Goal: Task Accomplishment & Management: Manage account settings

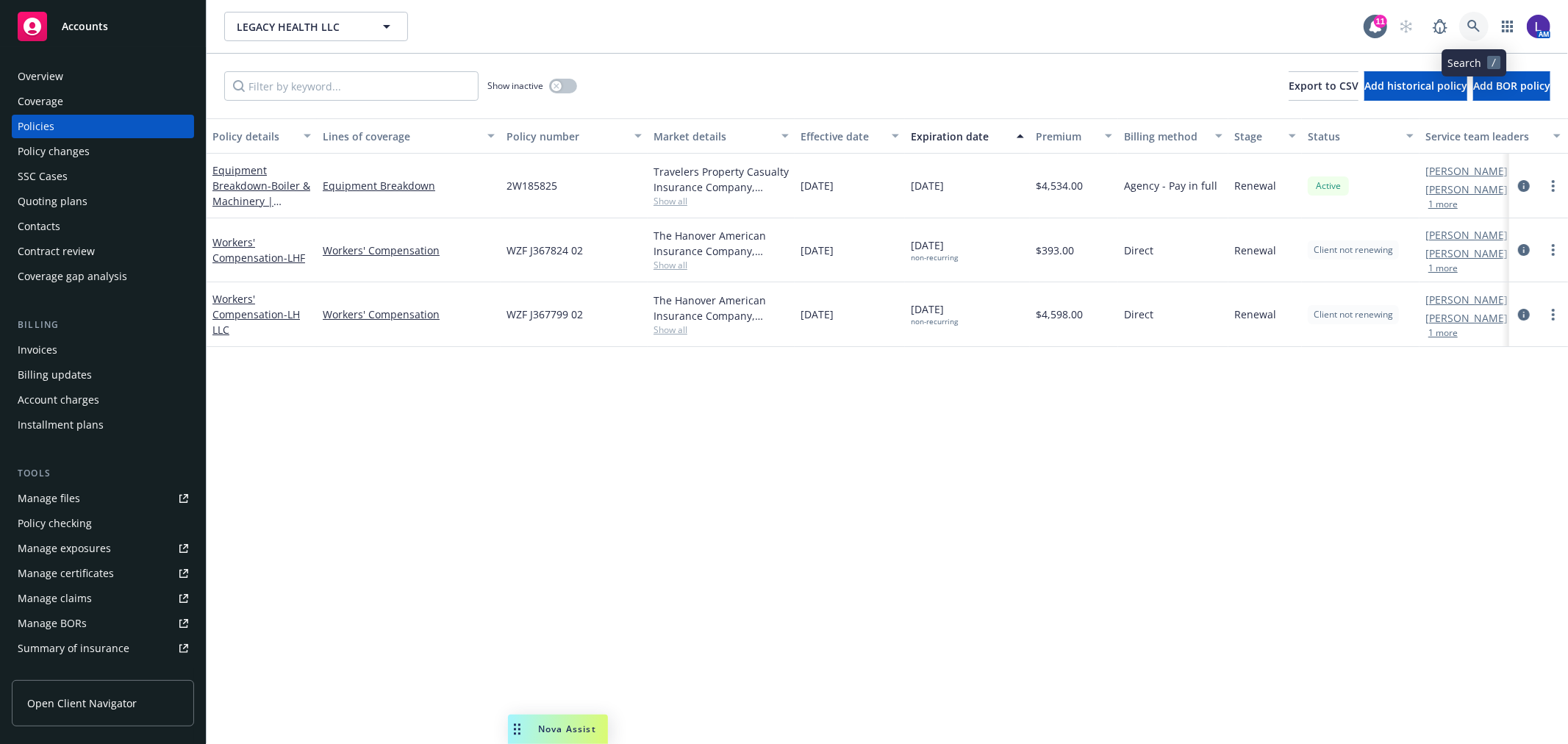
click at [1472, 23] on icon at bounding box center [1474, 26] width 13 height 13
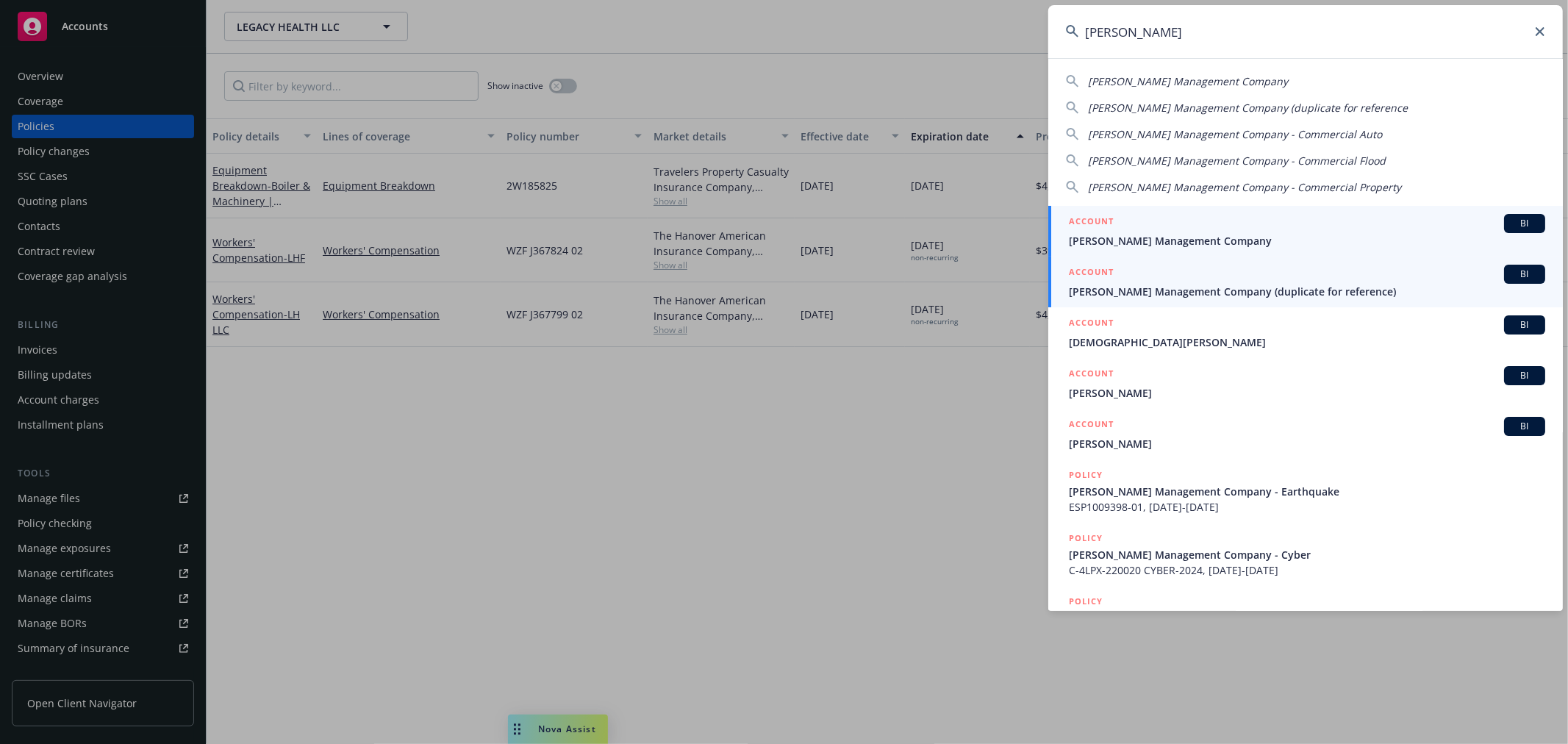
type input "[PERSON_NAME]"
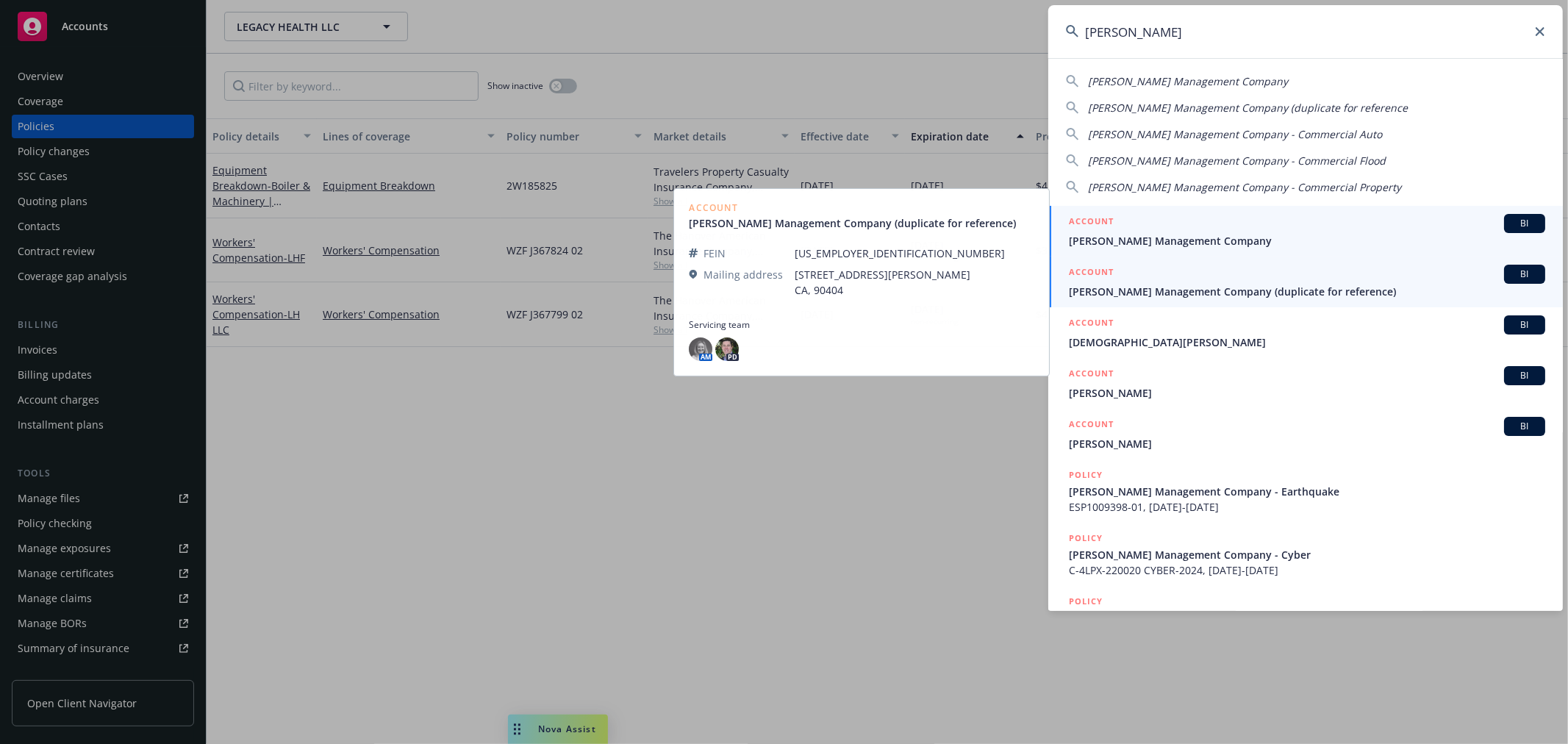
click at [1160, 239] on span "[PERSON_NAME] Management Company" at bounding box center [1307, 241] width 476 height 16
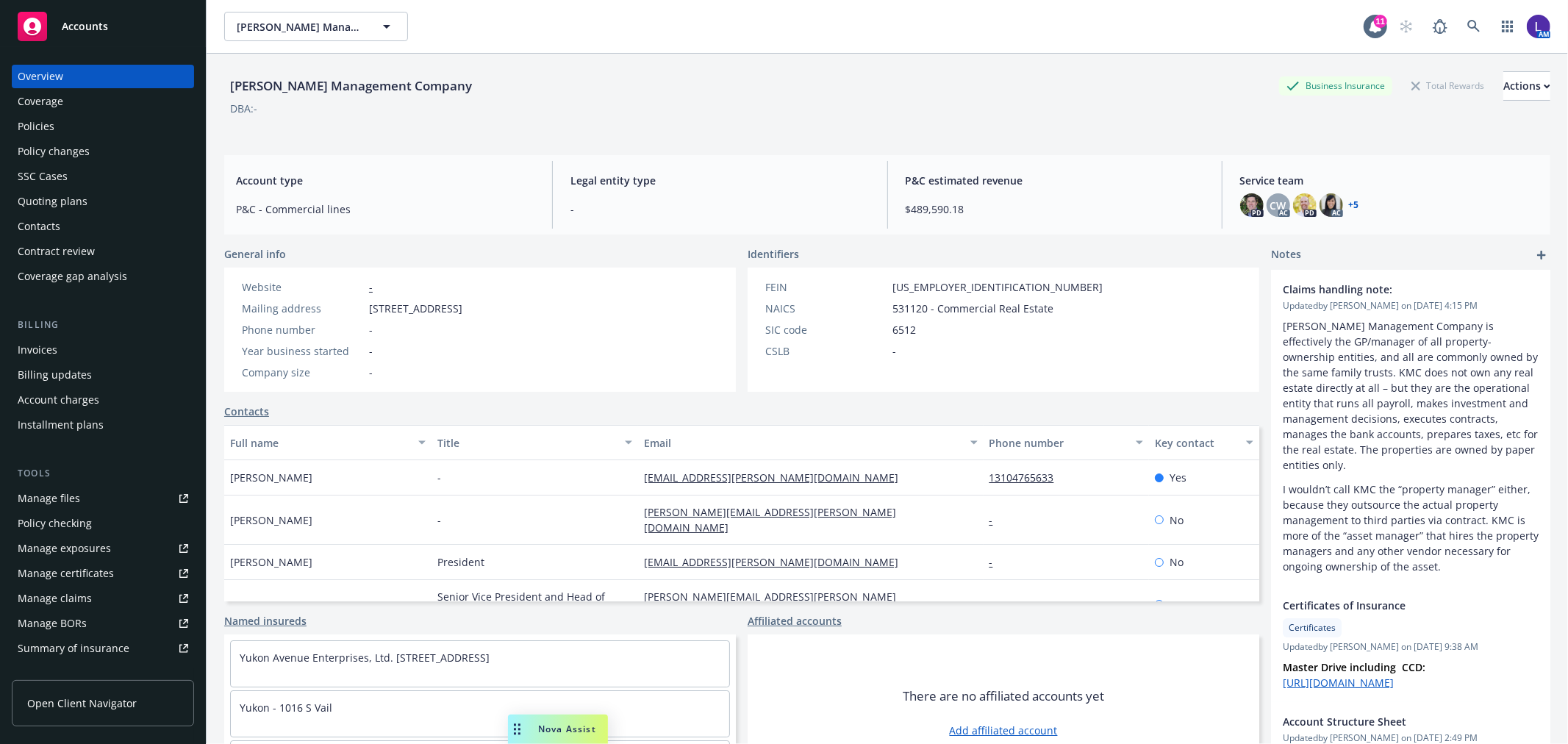
click at [51, 128] on div "Policies" at bounding box center [36, 126] width 37 height 24
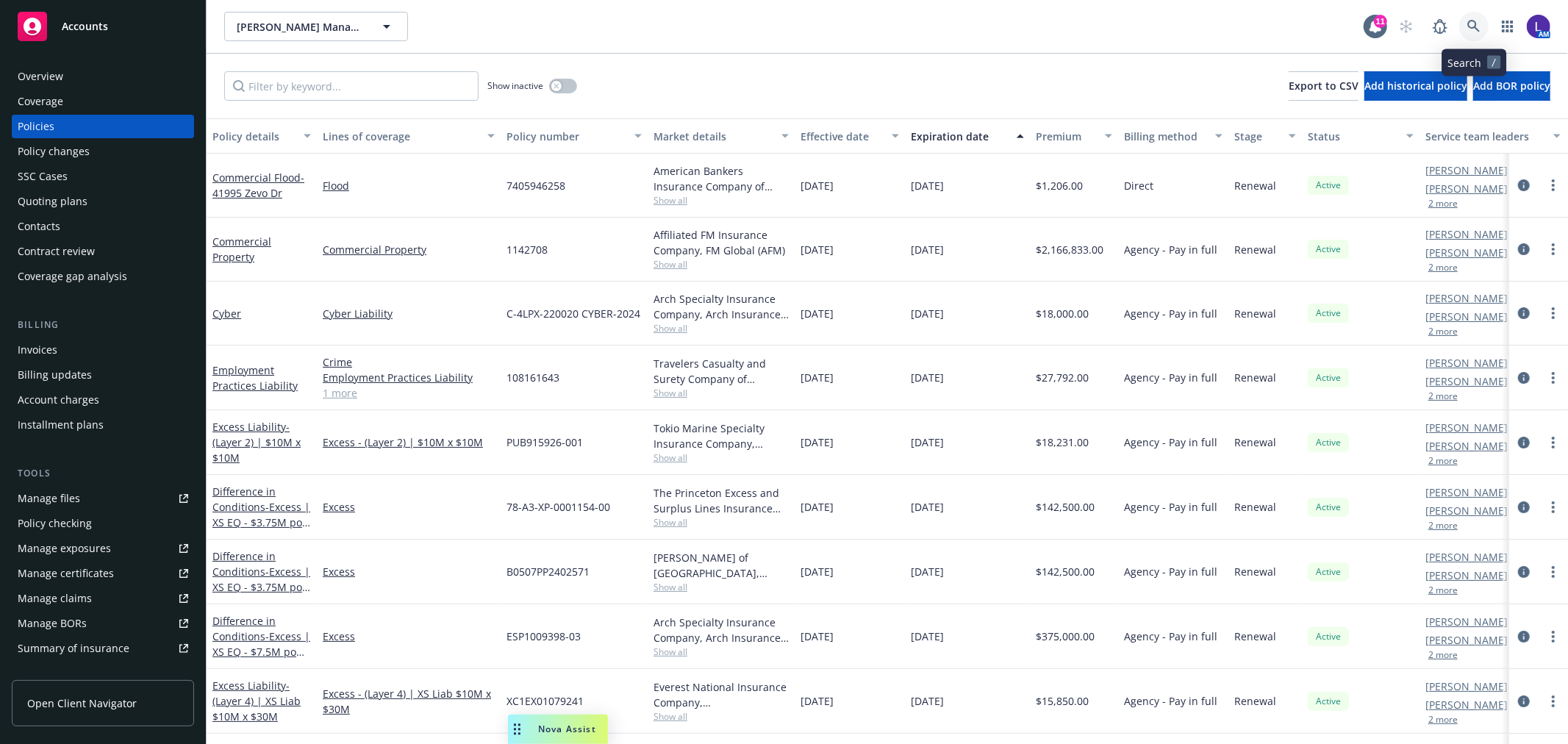
click at [1471, 25] on icon at bounding box center [1474, 26] width 13 height 13
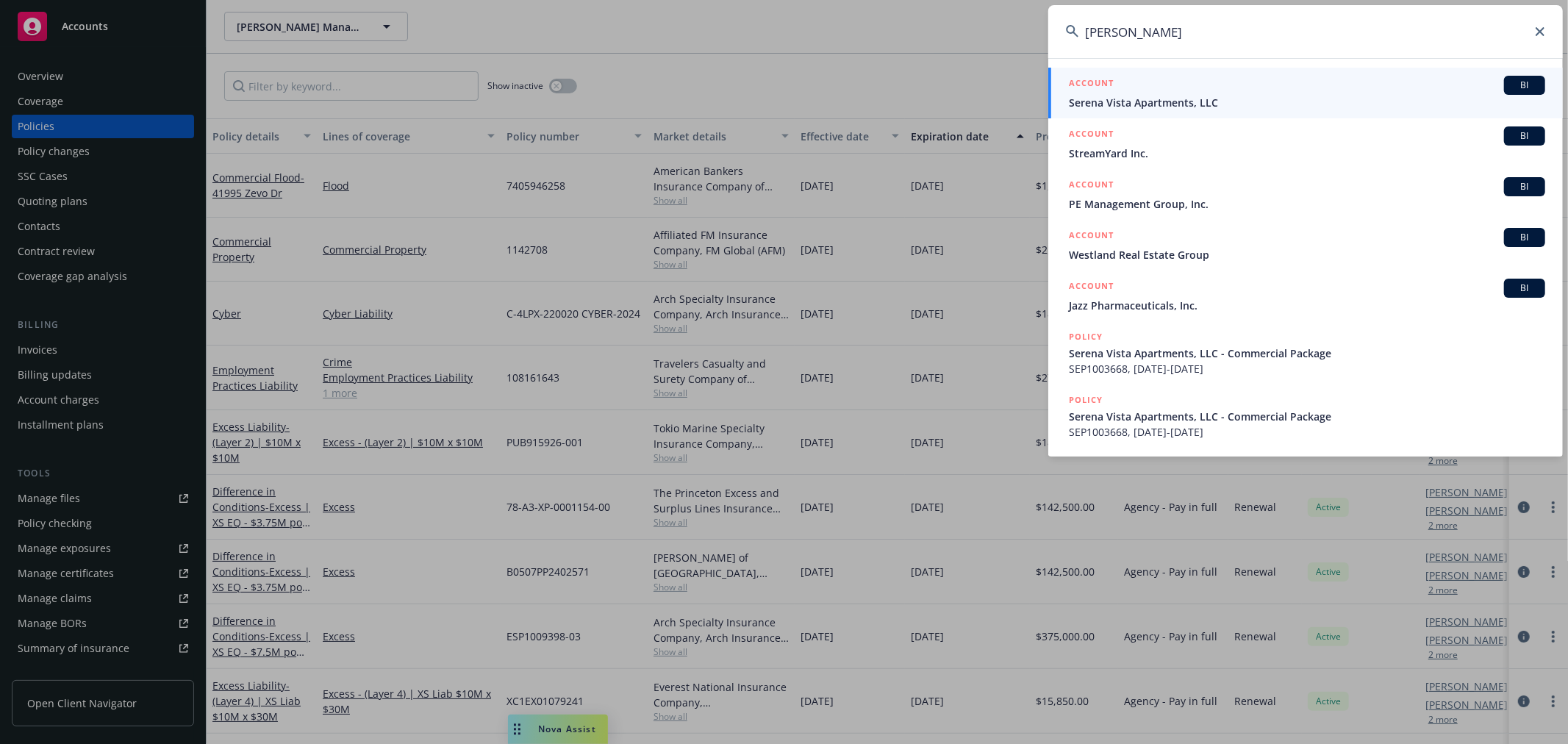
type input "[PERSON_NAME]"
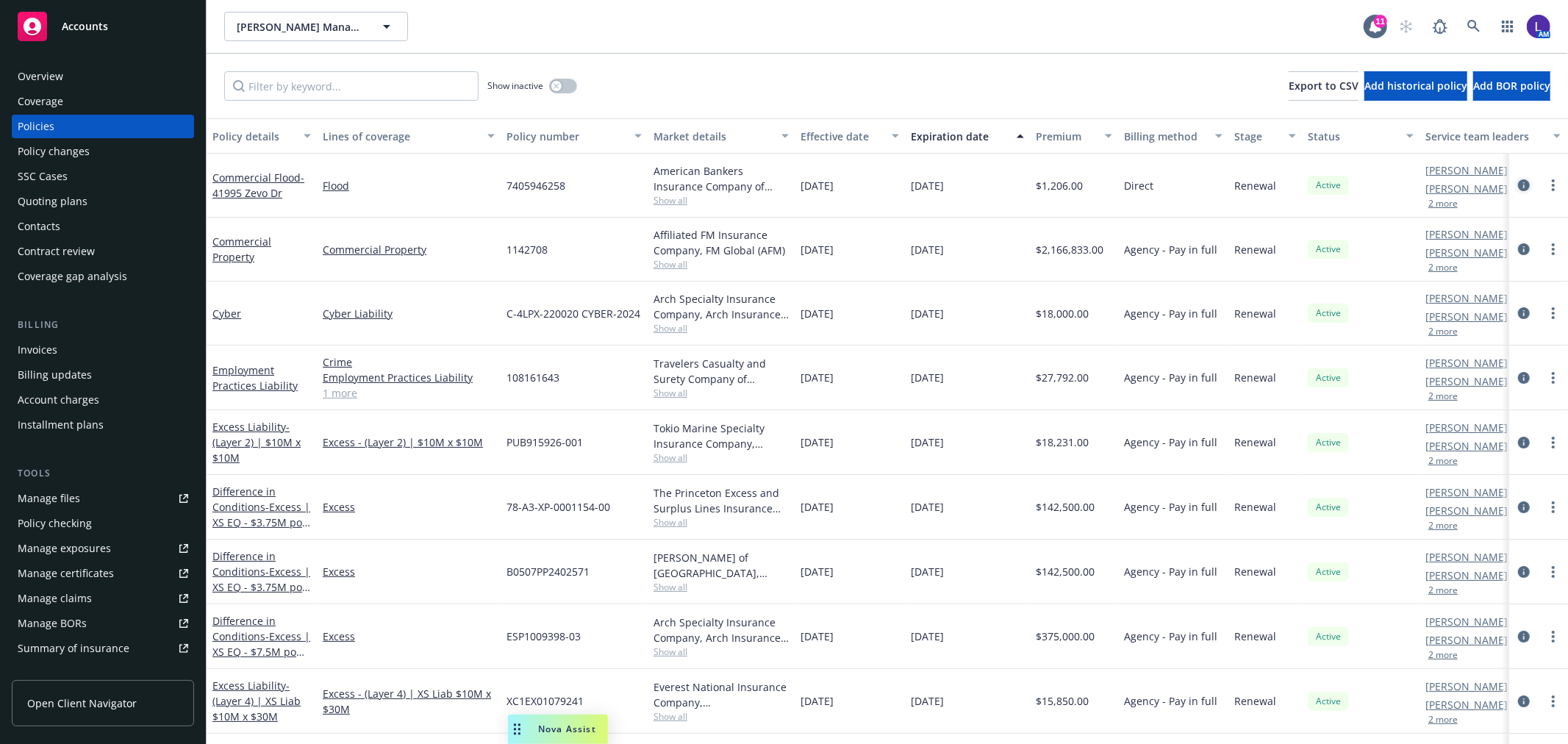
click at [1518, 185] on icon "circleInformation" at bounding box center [1523, 185] width 11 height 11
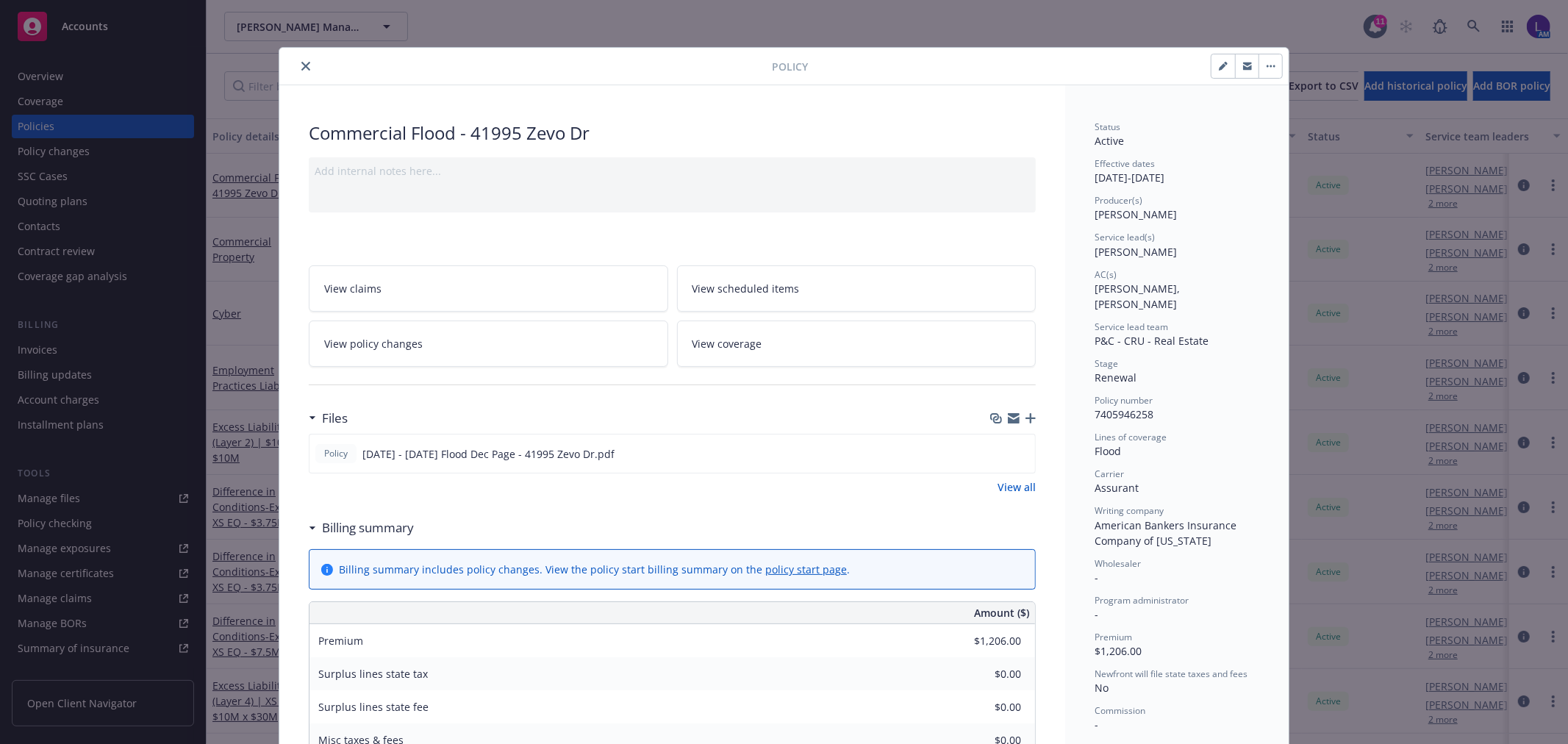
click at [1219, 69] on icon "button" at bounding box center [1223, 66] width 9 height 9
select select "RENEWAL"
select select "12"
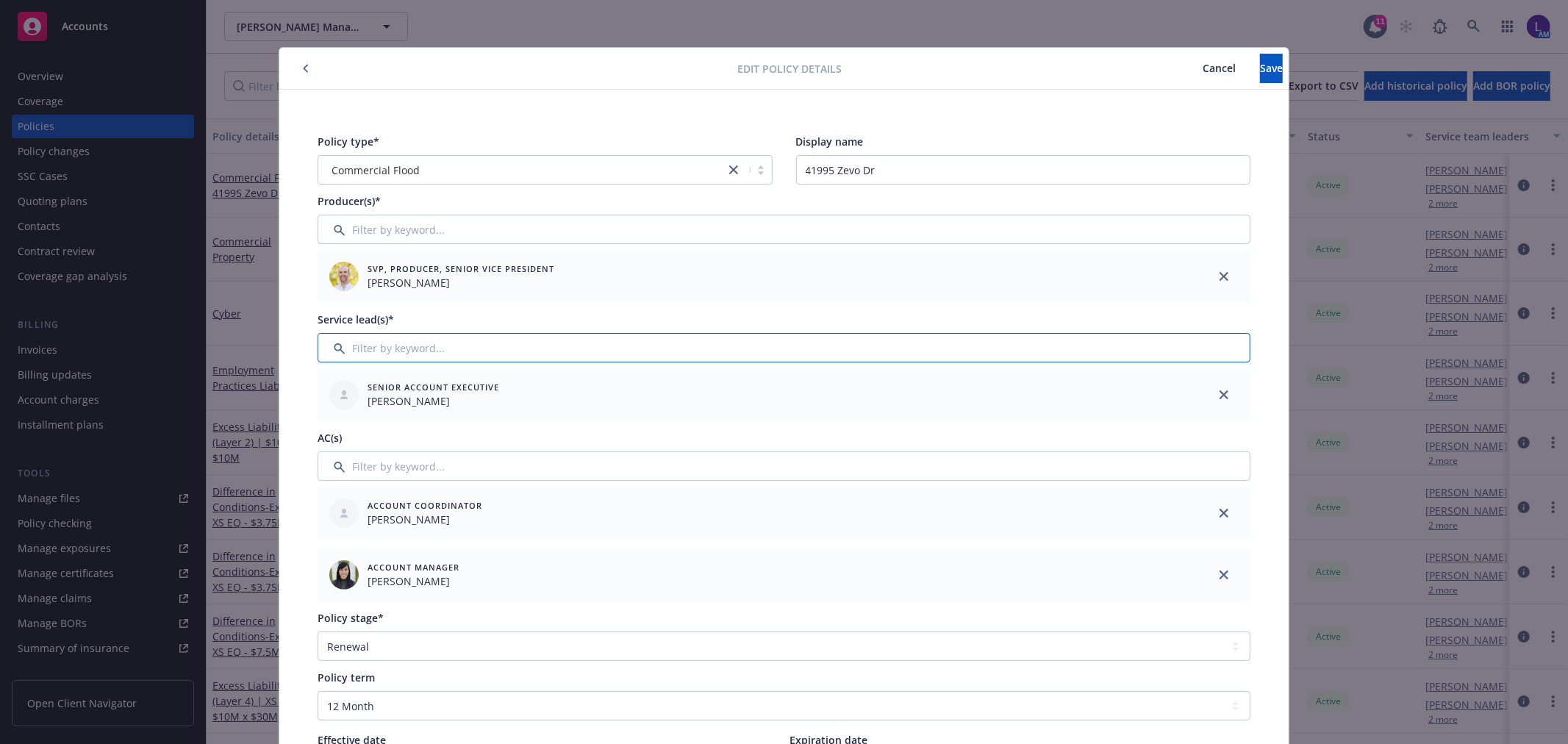
click at [462, 339] on input "Filter by keyword..." at bounding box center [784, 346] width 933 height 29
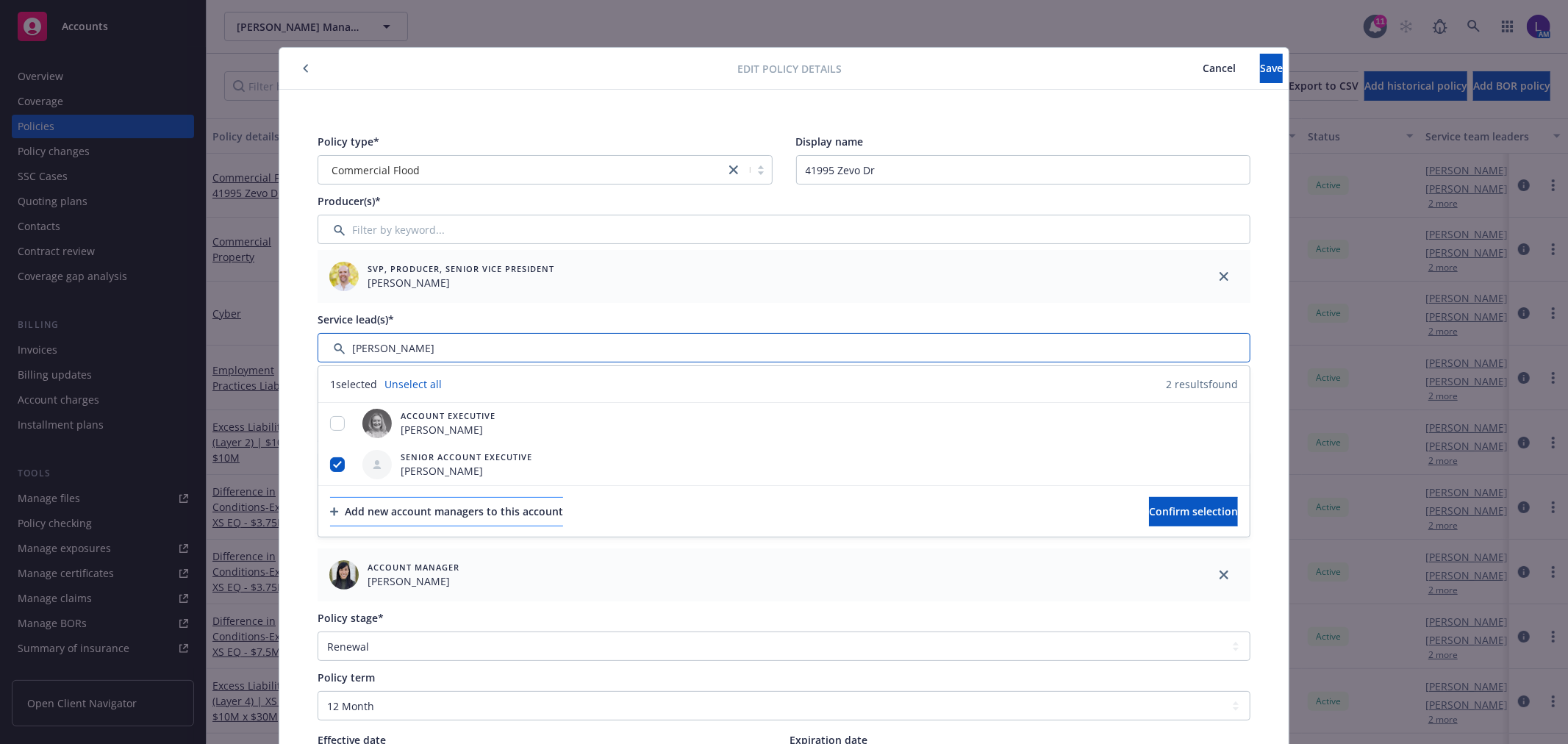
type input "[PERSON_NAME]"
click at [359, 511] on div "Add new account managers to this account" at bounding box center [446, 512] width 233 height 28
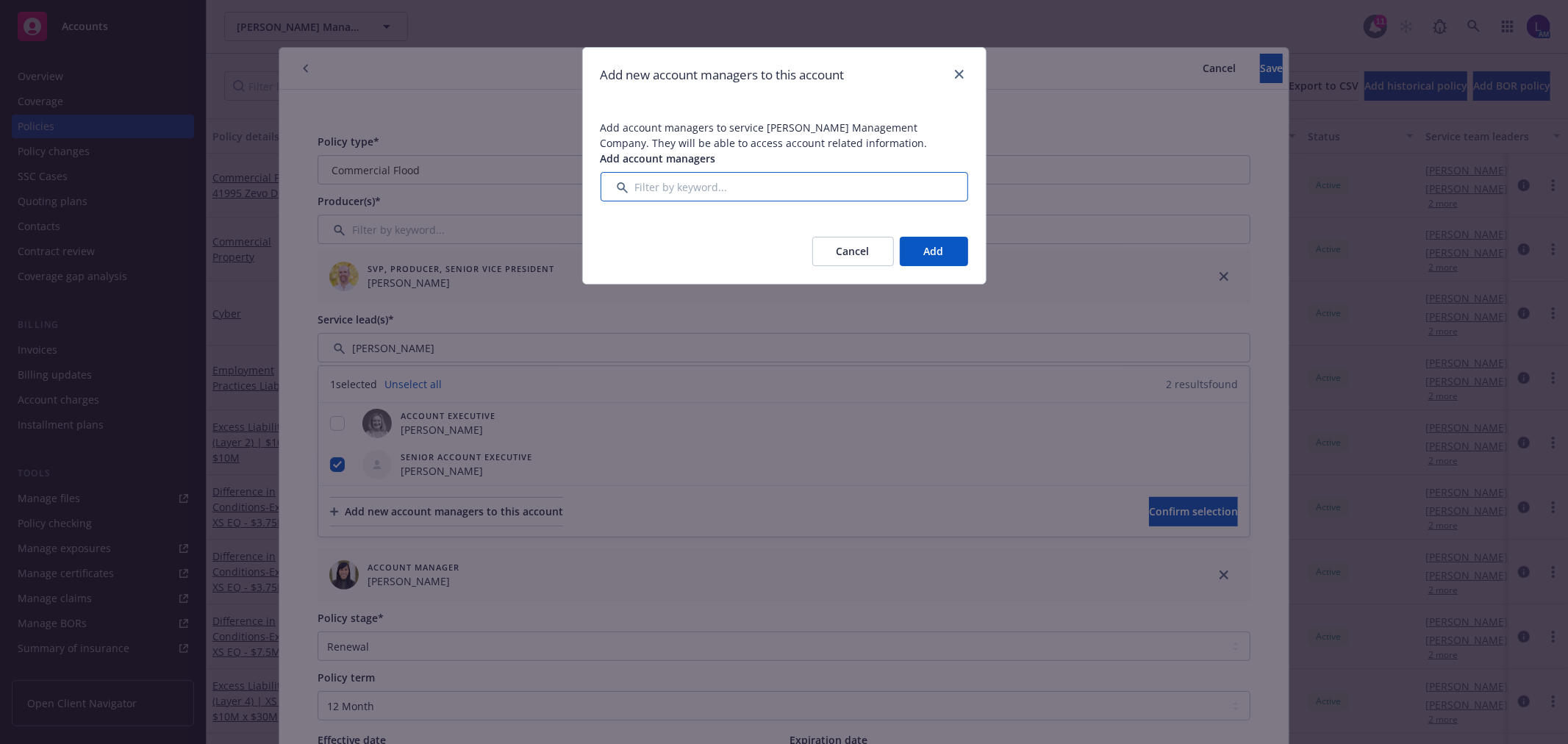
click at [656, 189] on input "Filter by keyword..." at bounding box center [785, 186] width 368 height 29
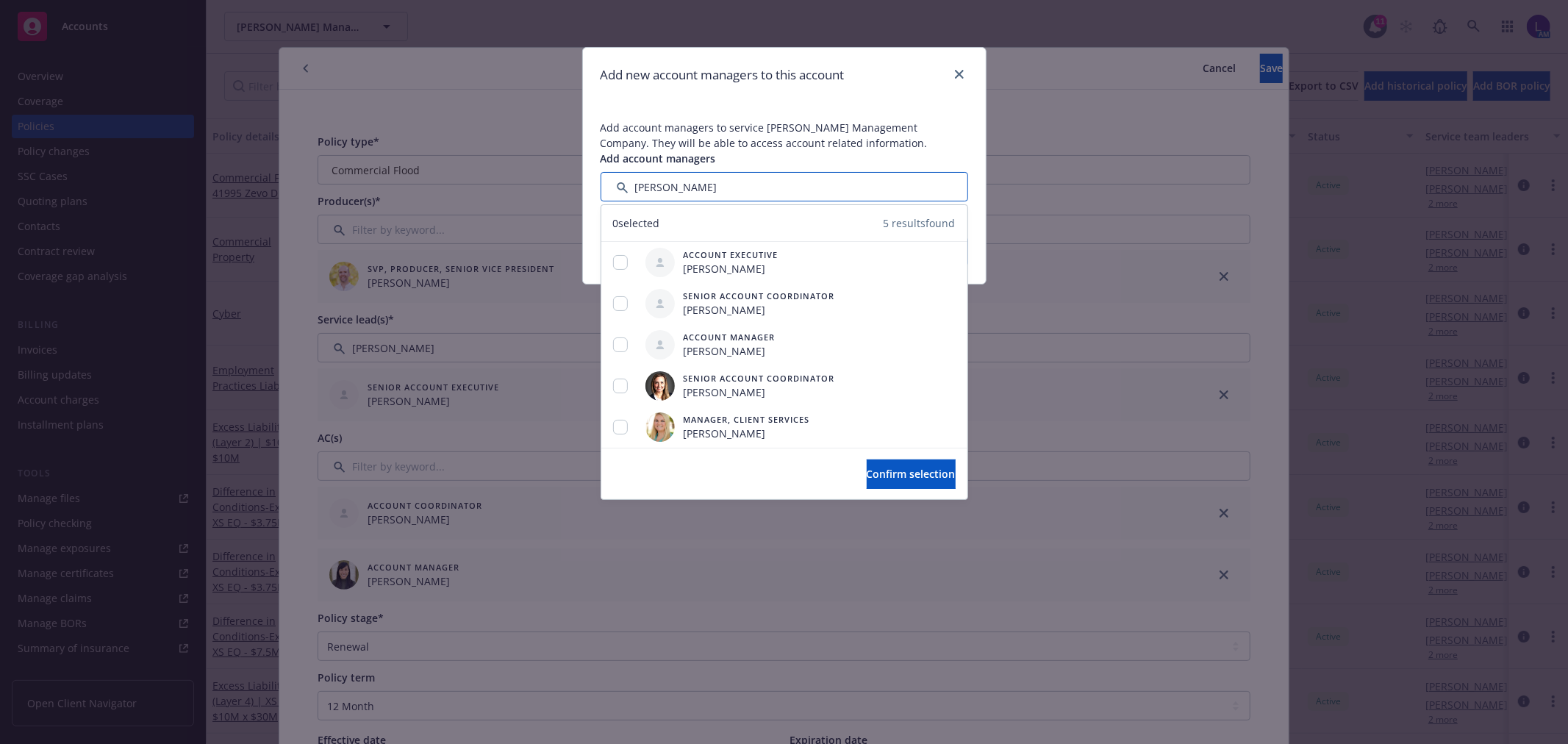
type input "[PERSON_NAME]"
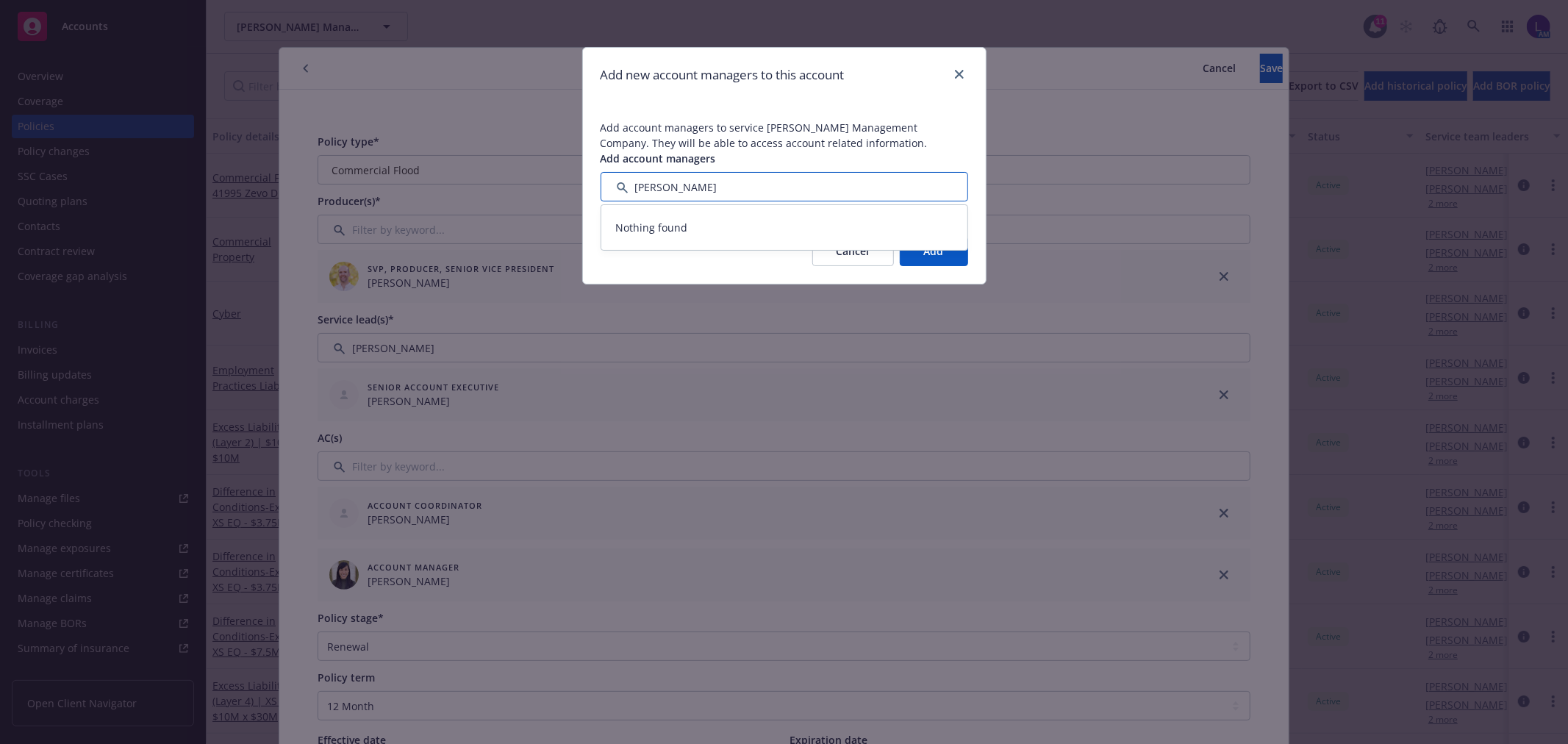
drag, startPoint x: 686, startPoint y: 189, endPoint x: 601, endPoint y: 179, distance: 85.6
click at [601, 179] on input "Filter by keyword..." at bounding box center [785, 186] width 368 height 29
click at [957, 74] on icon "close" at bounding box center [959, 74] width 9 height 9
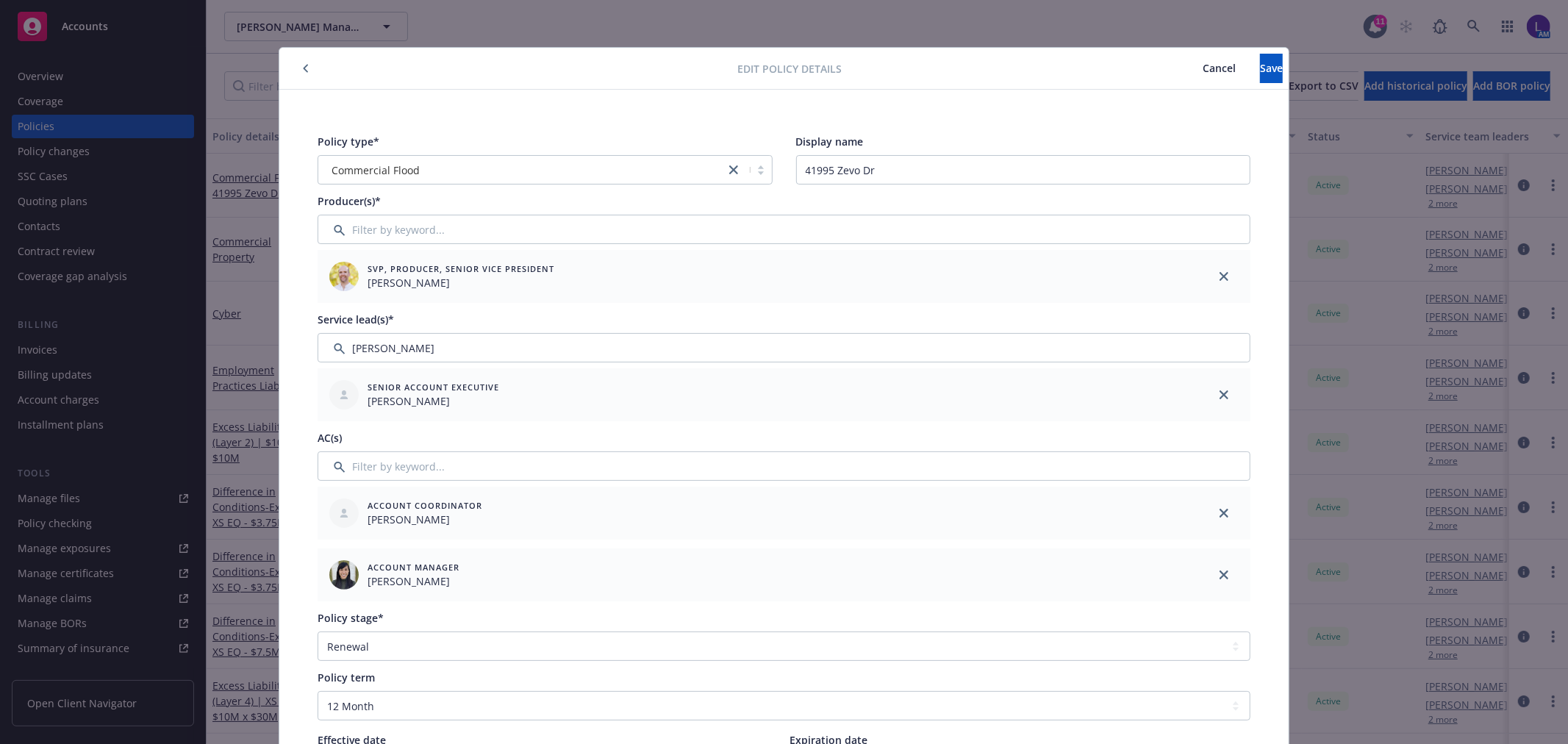
click at [1178, 75] on button "Cancel" at bounding box center [1219, 68] width 82 height 29
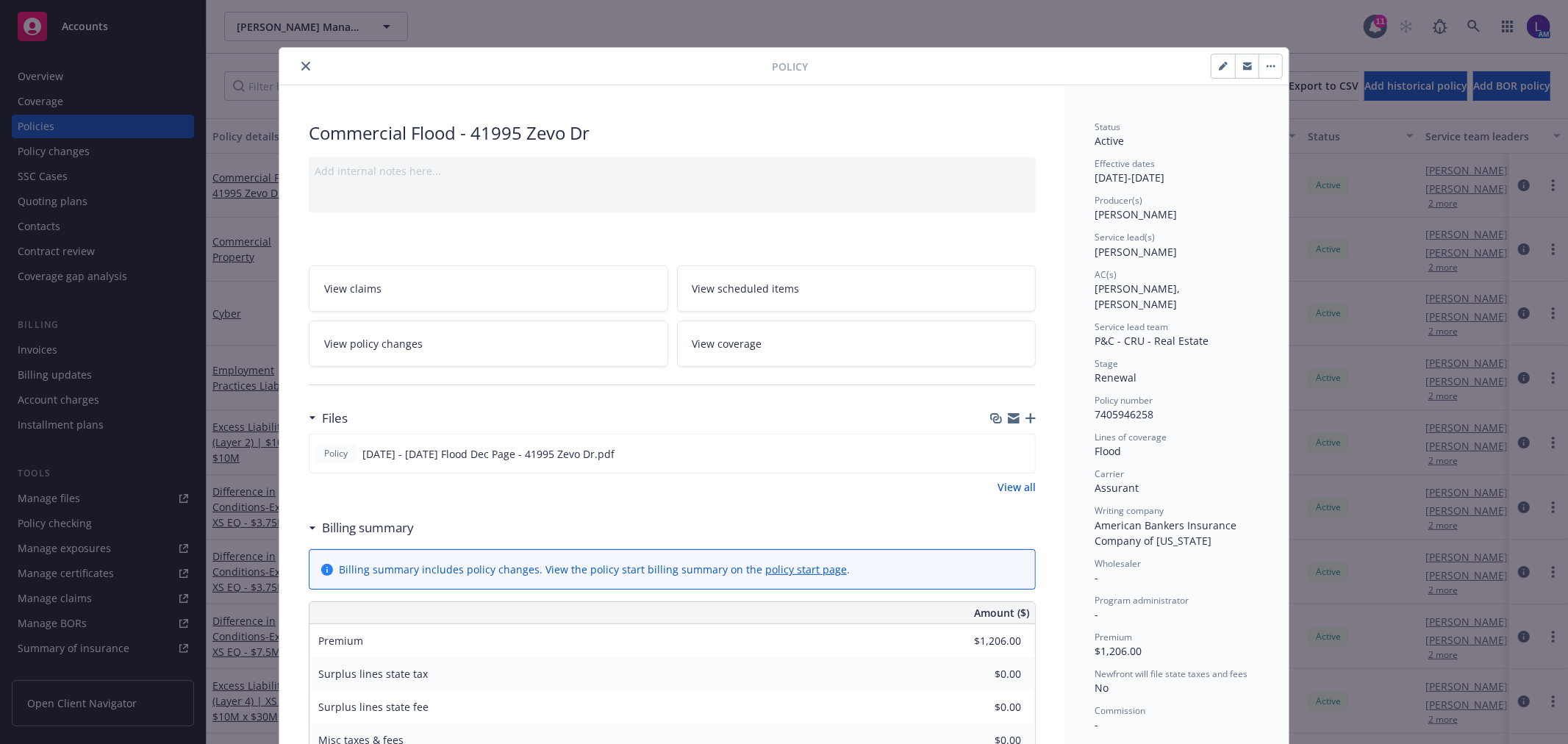
click at [302, 60] on button "close" at bounding box center [306, 66] width 18 height 18
